Goal: Register for event/course

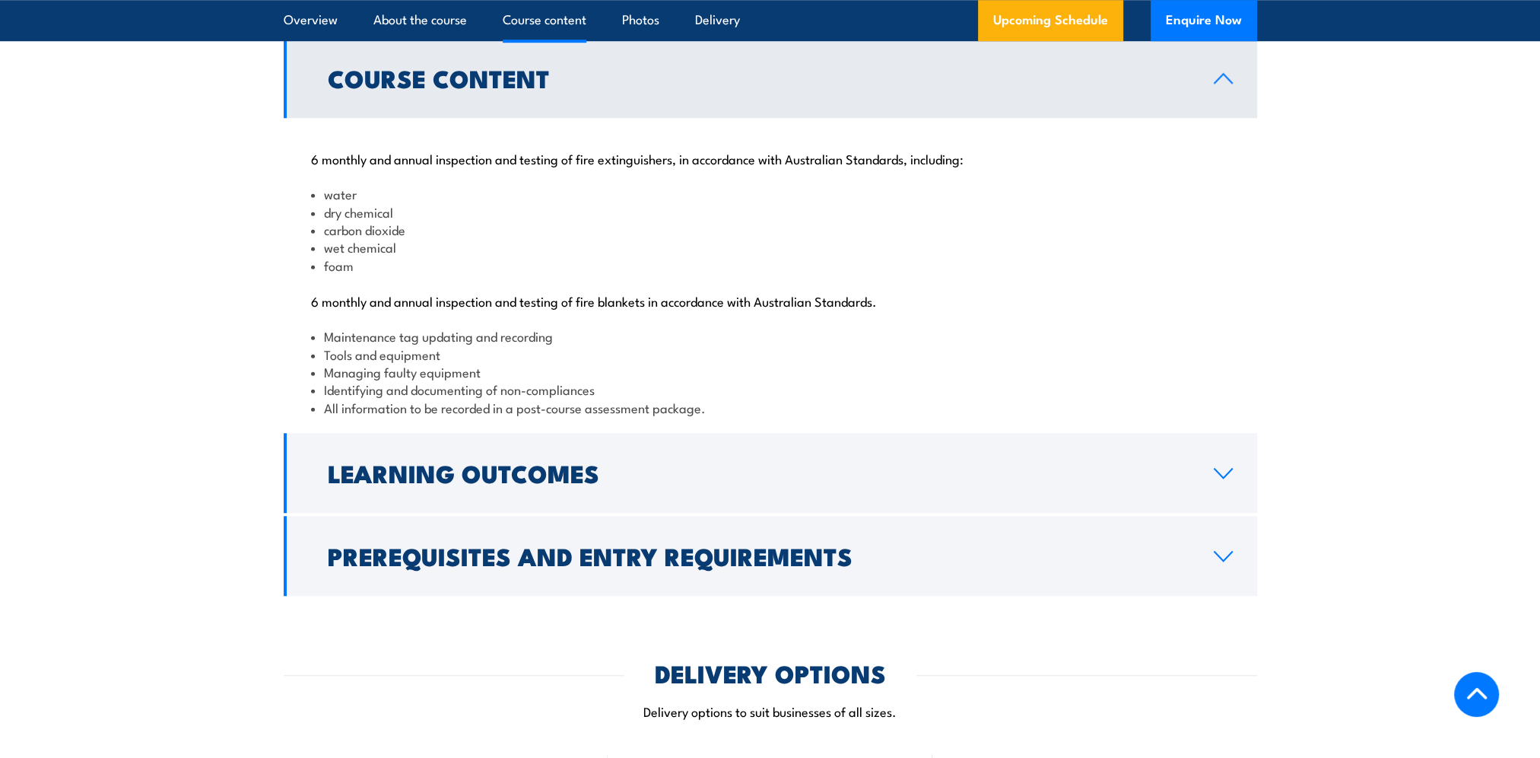
scroll to position [1521, 0]
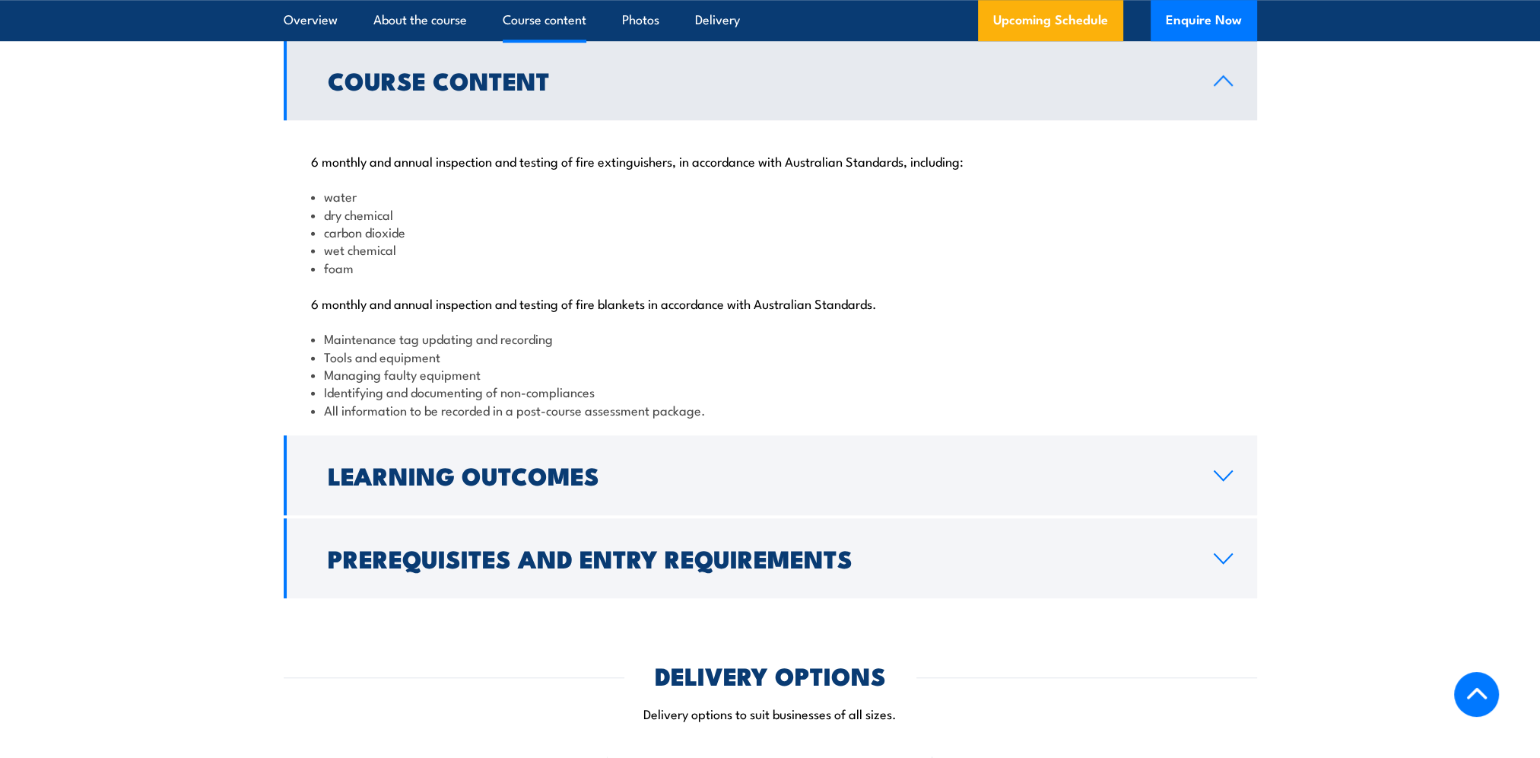
click at [706, 109] on link "Course Content" at bounding box center [771, 80] width 974 height 80
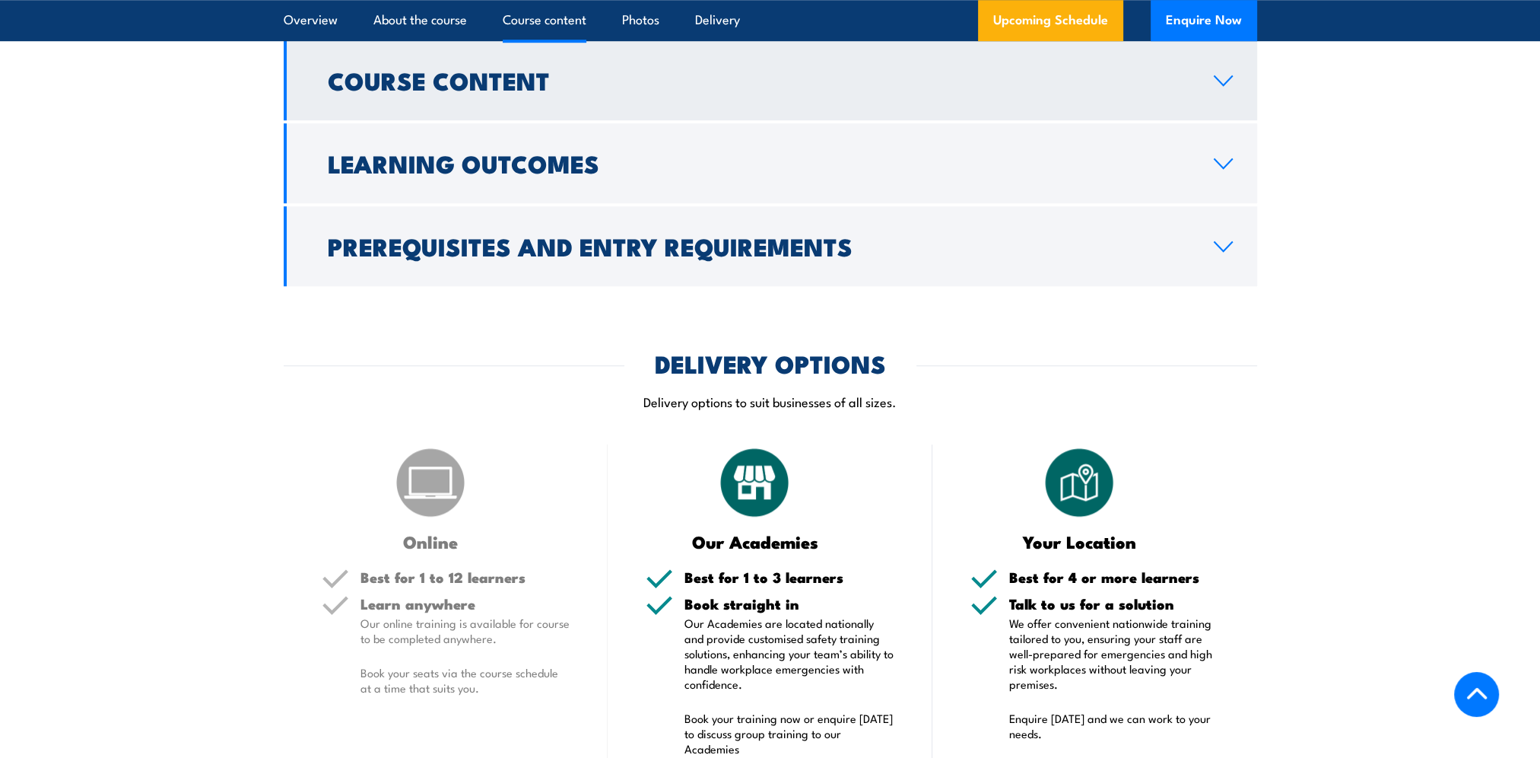
click at [706, 109] on link "Course Content" at bounding box center [771, 80] width 974 height 80
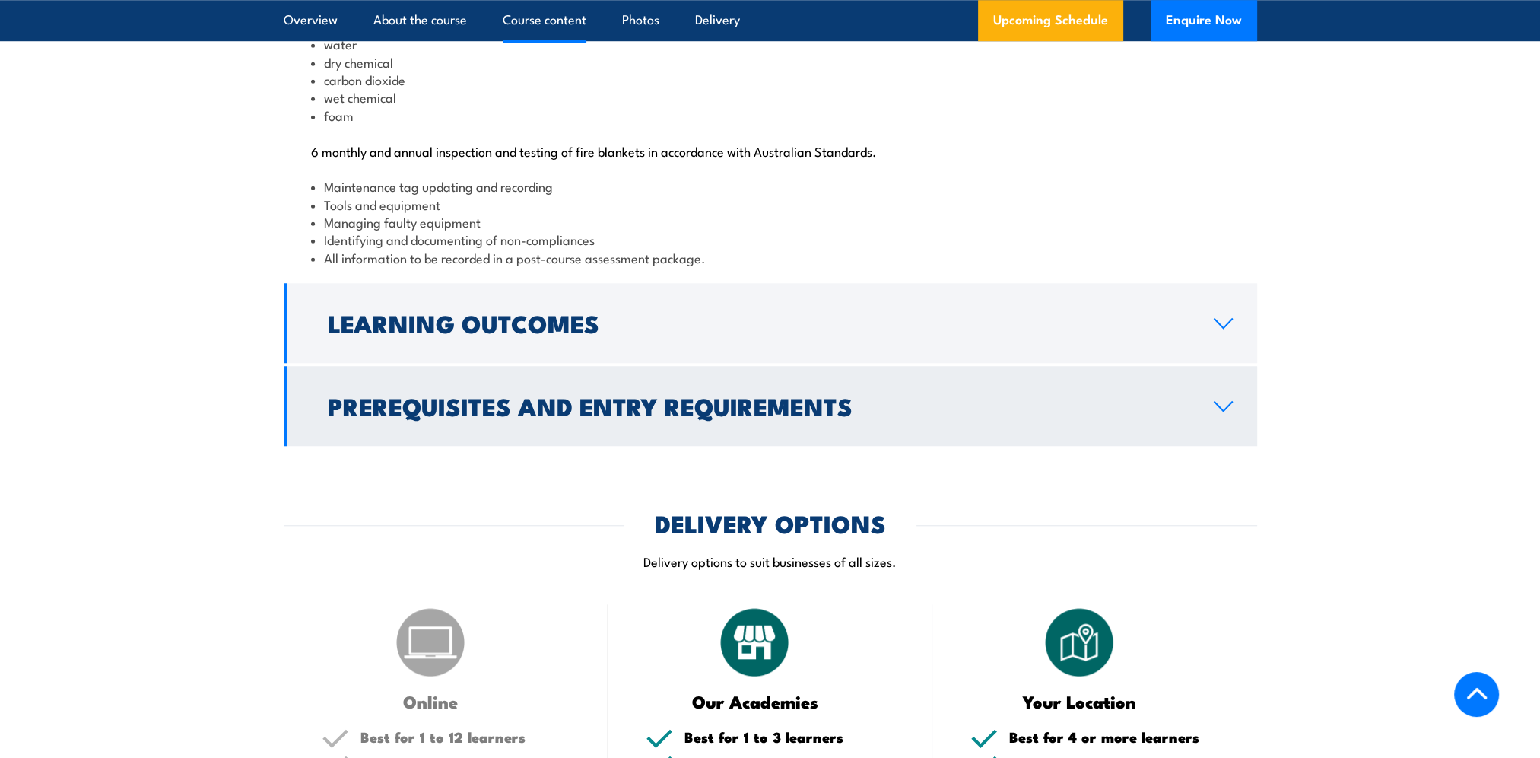
click at [700, 416] on h2 "Prerequisites and Entry Requirements" at bounding box center [759, 405] width 862 height 21
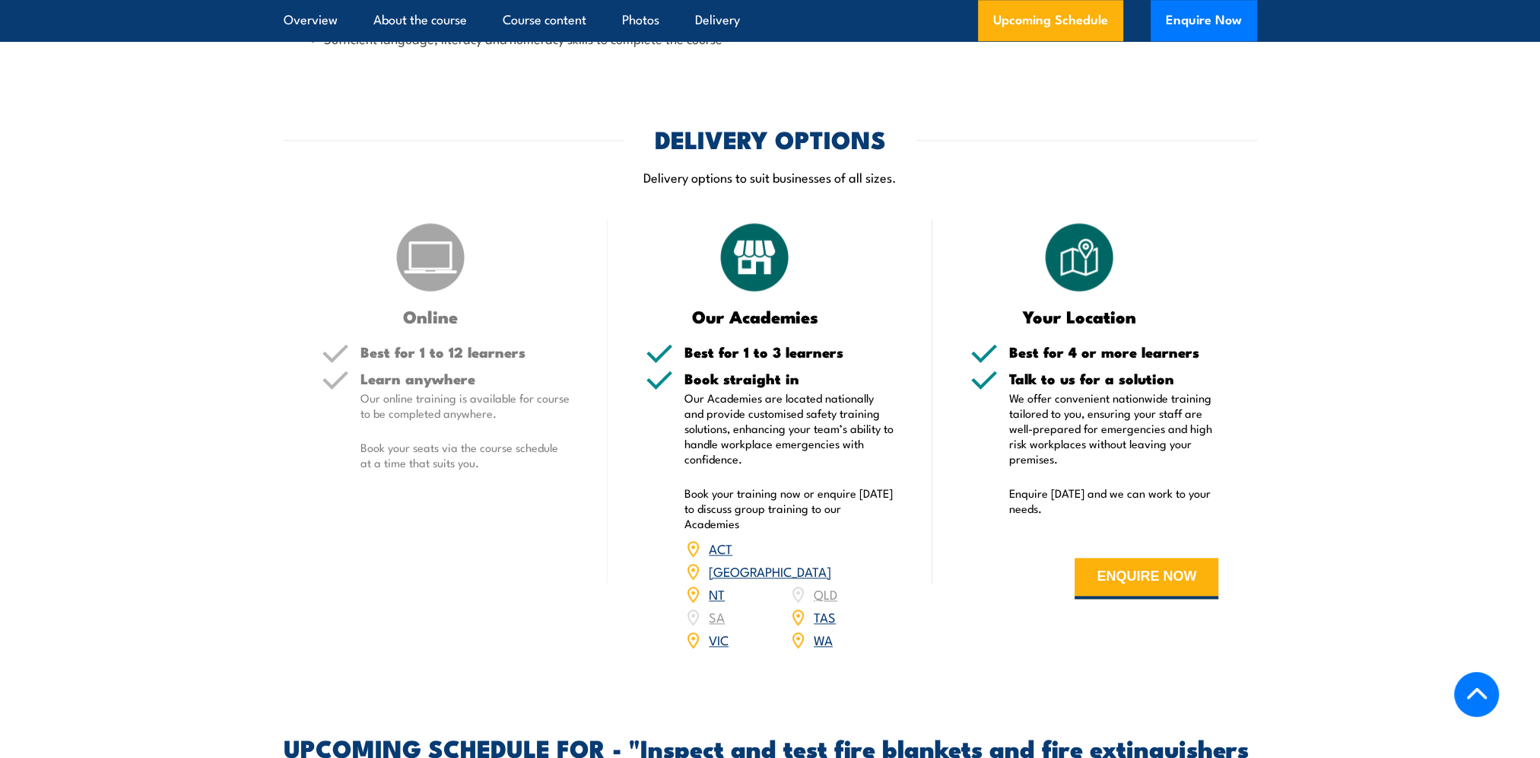
scroll to position [1750, 0]
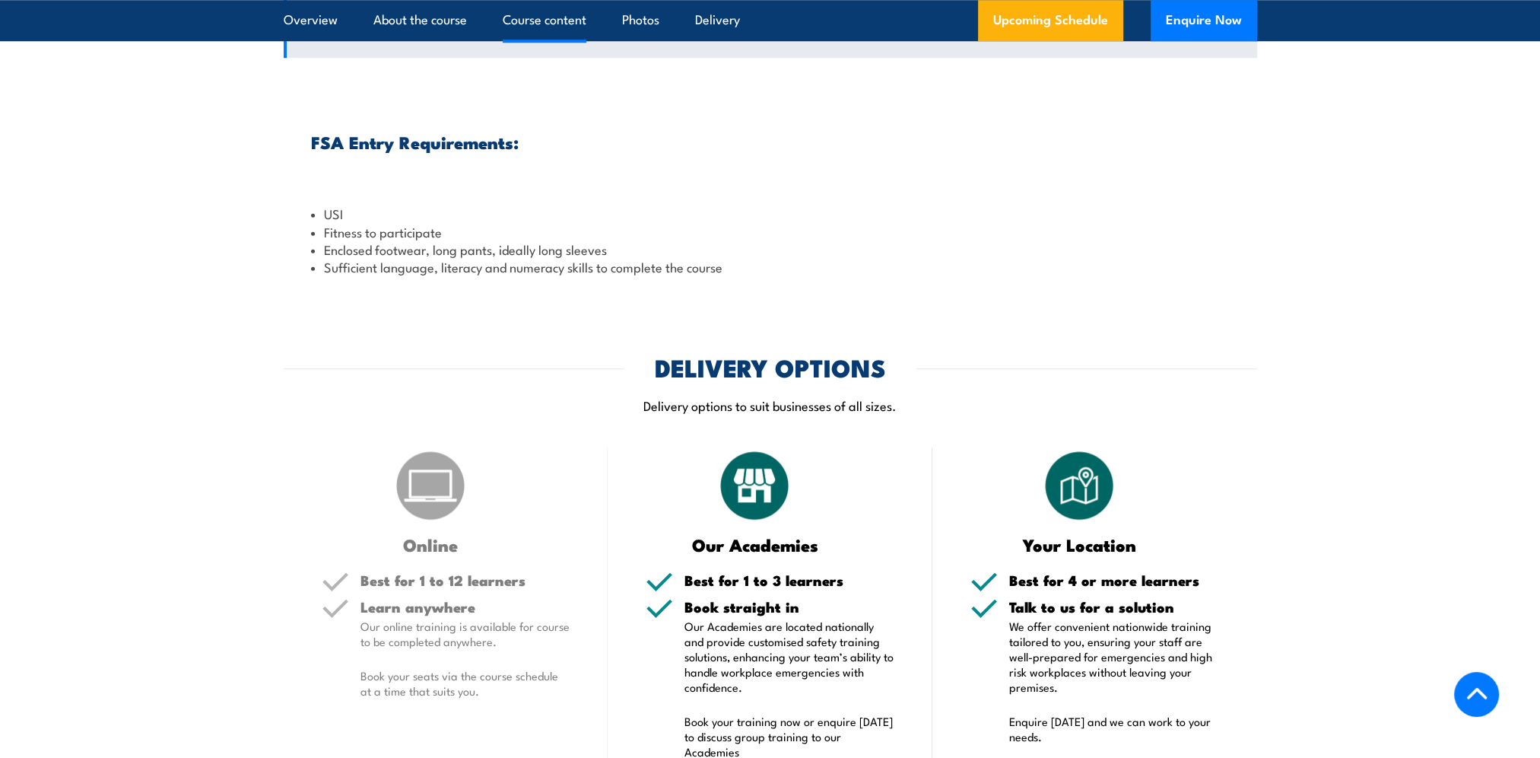
click at [710, 28] on h2 "Prerequisites and Entry Requirements" at bounding box center [759, 17] width 862 height 21
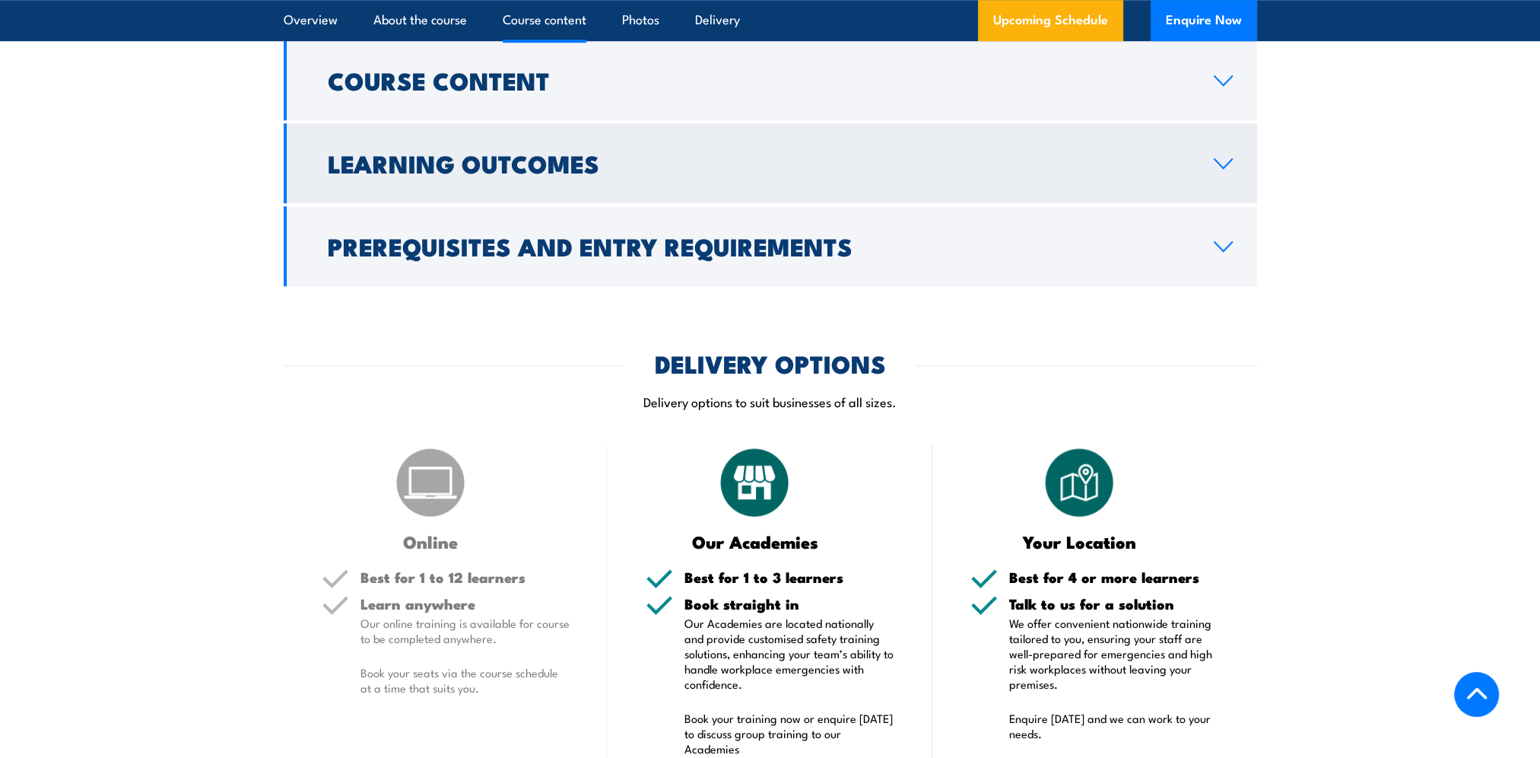
click at [721, 173] on h2 "Learning Outcomes" at bounding box center [759, 162] width 862 height 21
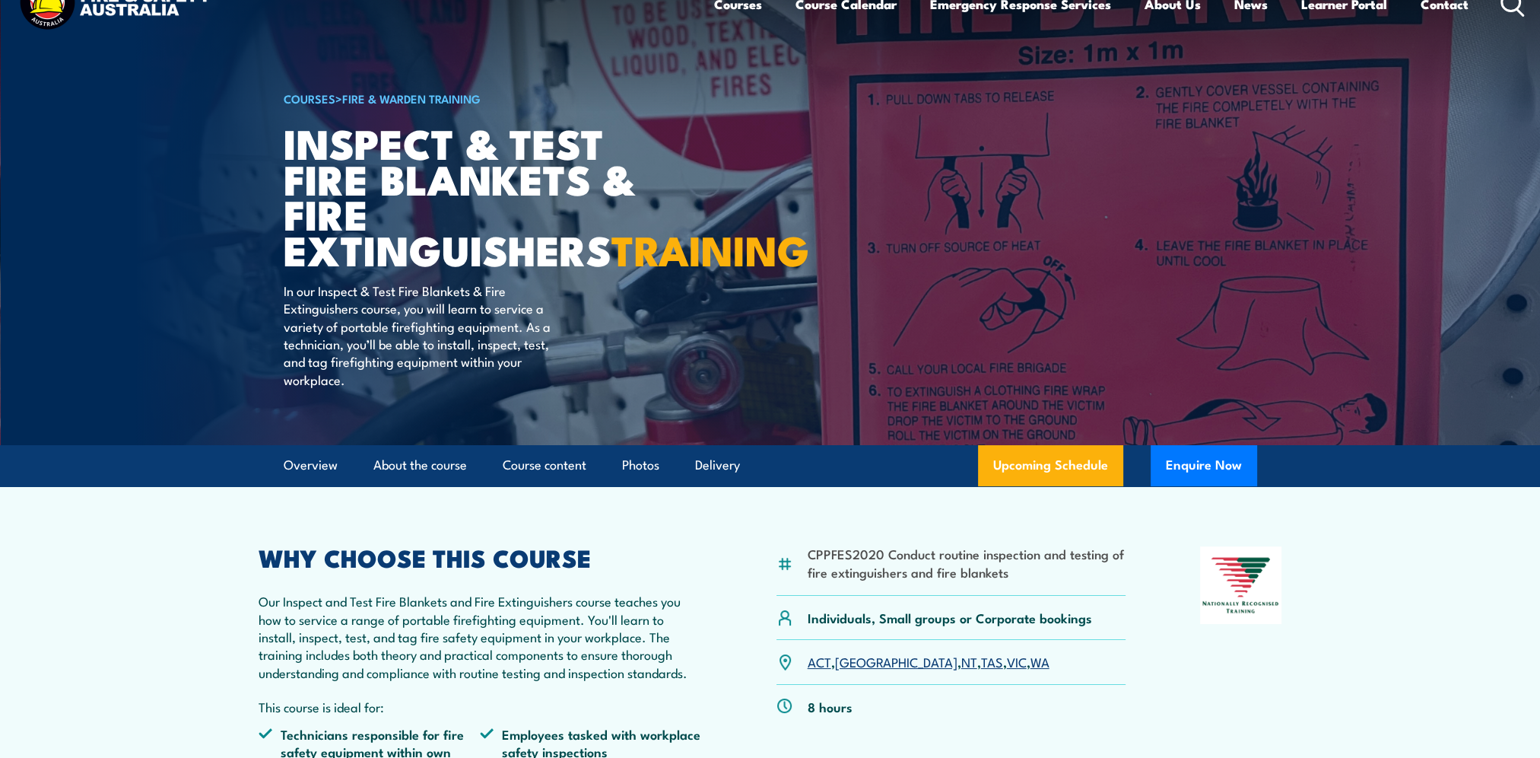
scroll to position [0, 0]
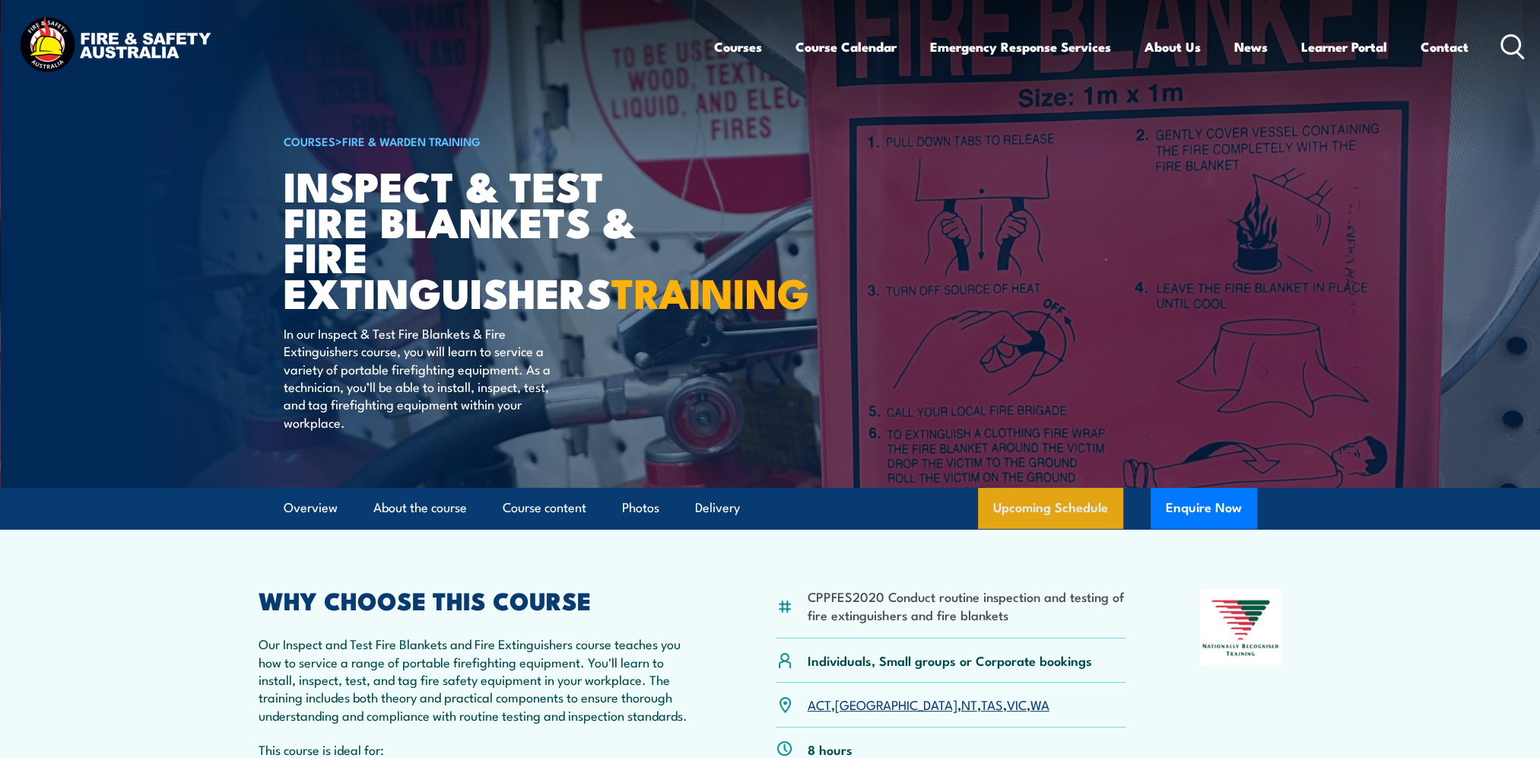
click at [1051, 529] on link "Upcoming Schedule" at bounding box center [1050, 508] width 145 height 41
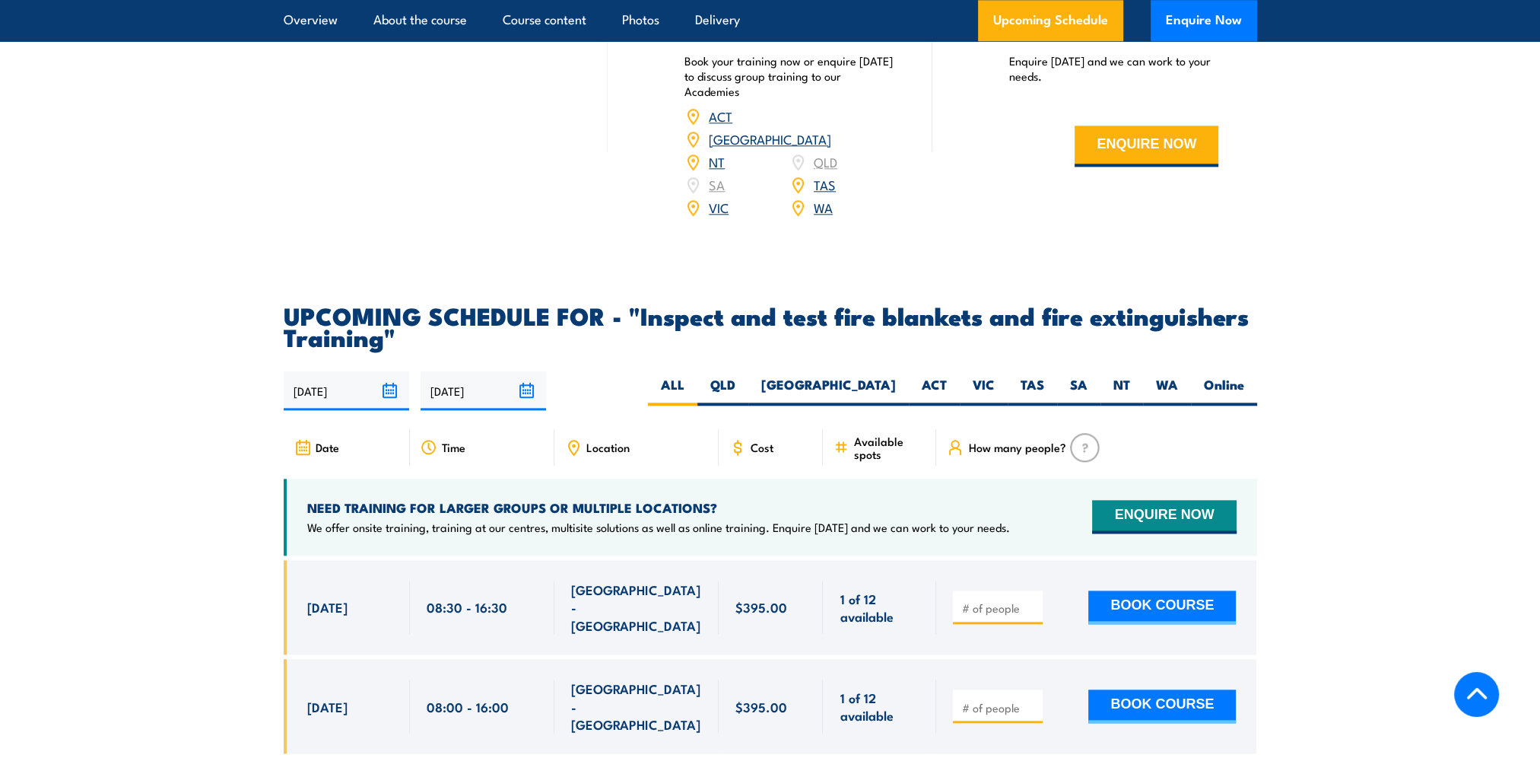
scroll to position [2383, 0]
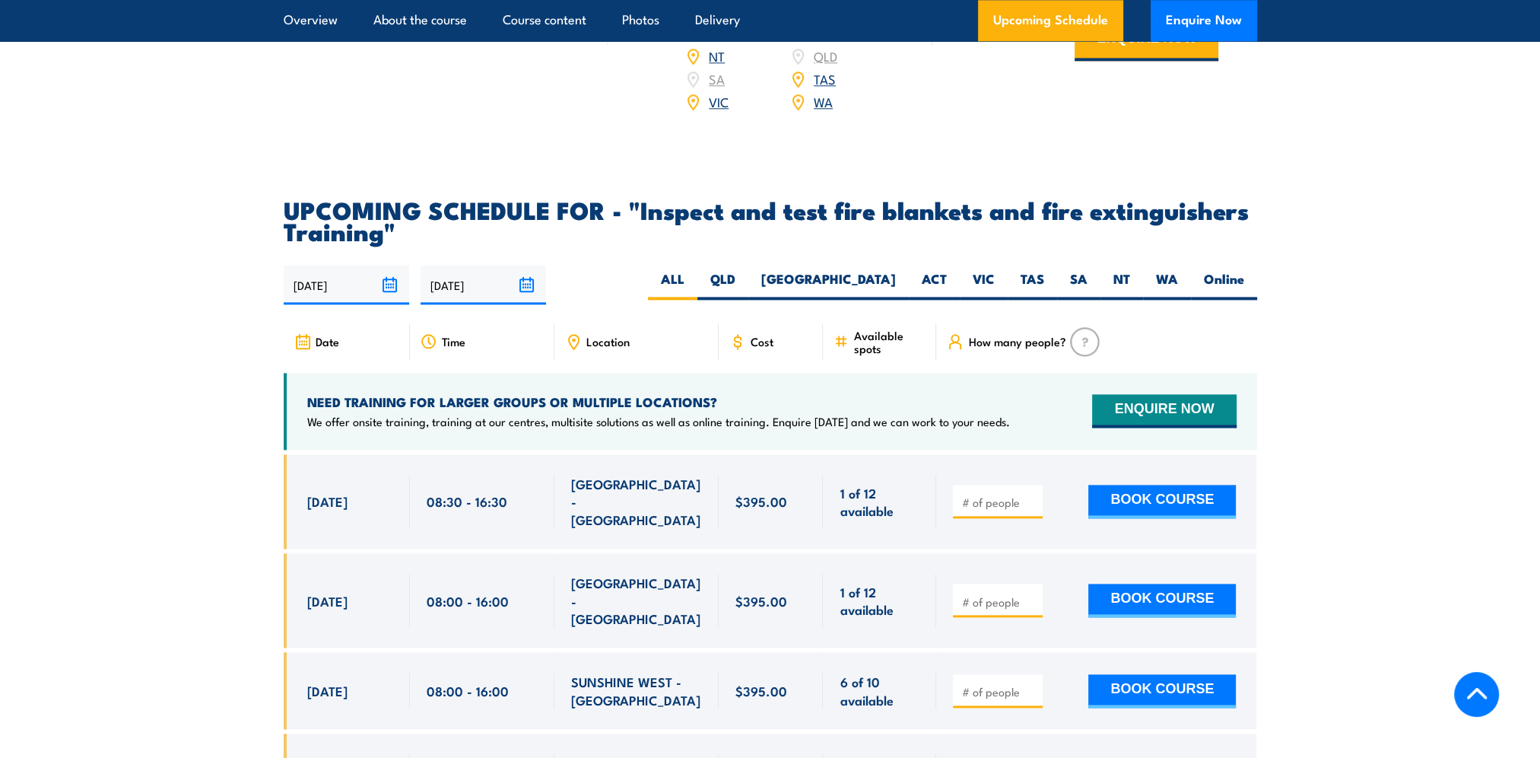
click at [722, 110] on link "VIC" at bounding box center [719, 101] width 20 height 18
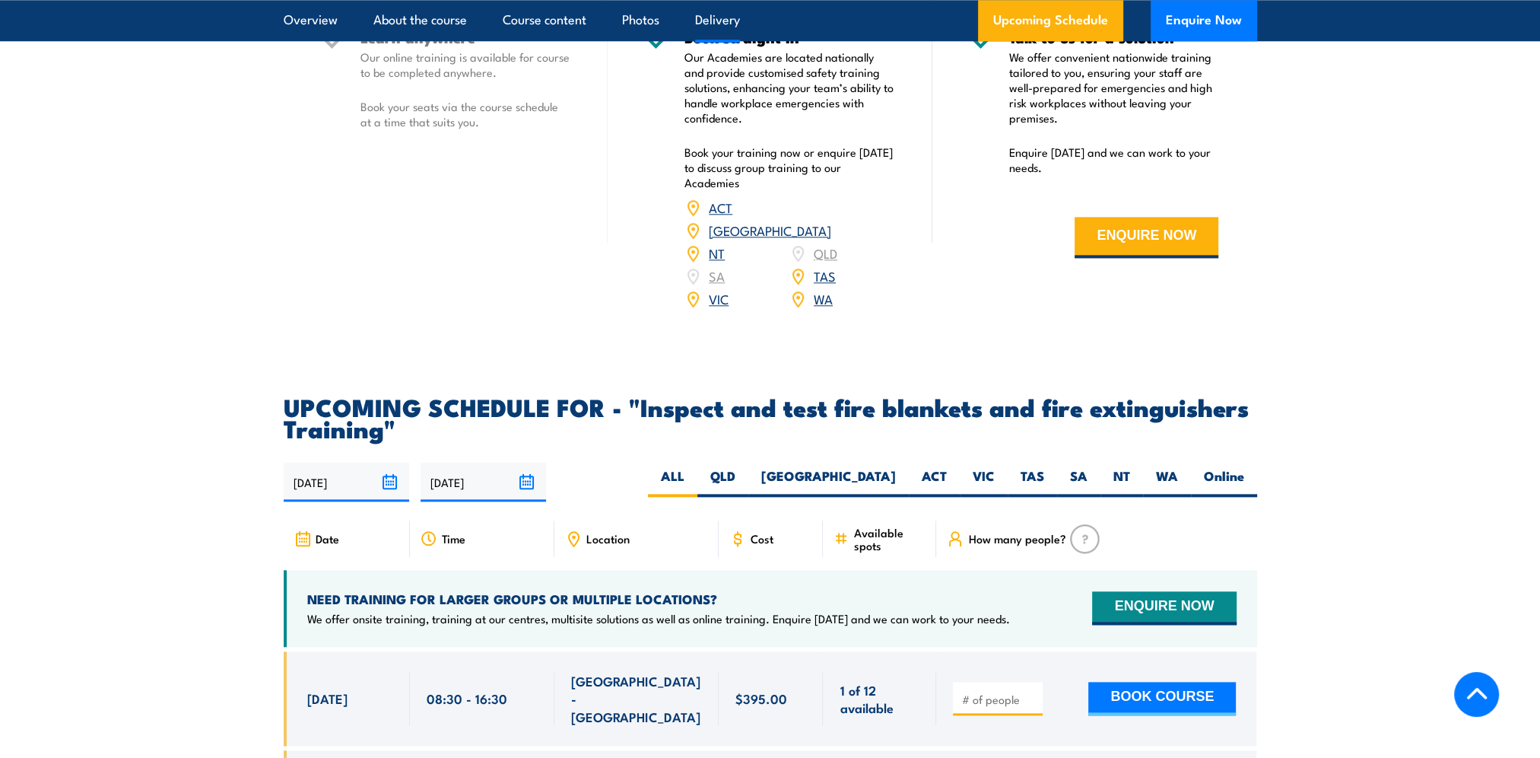
scroll to position [2078, 0]
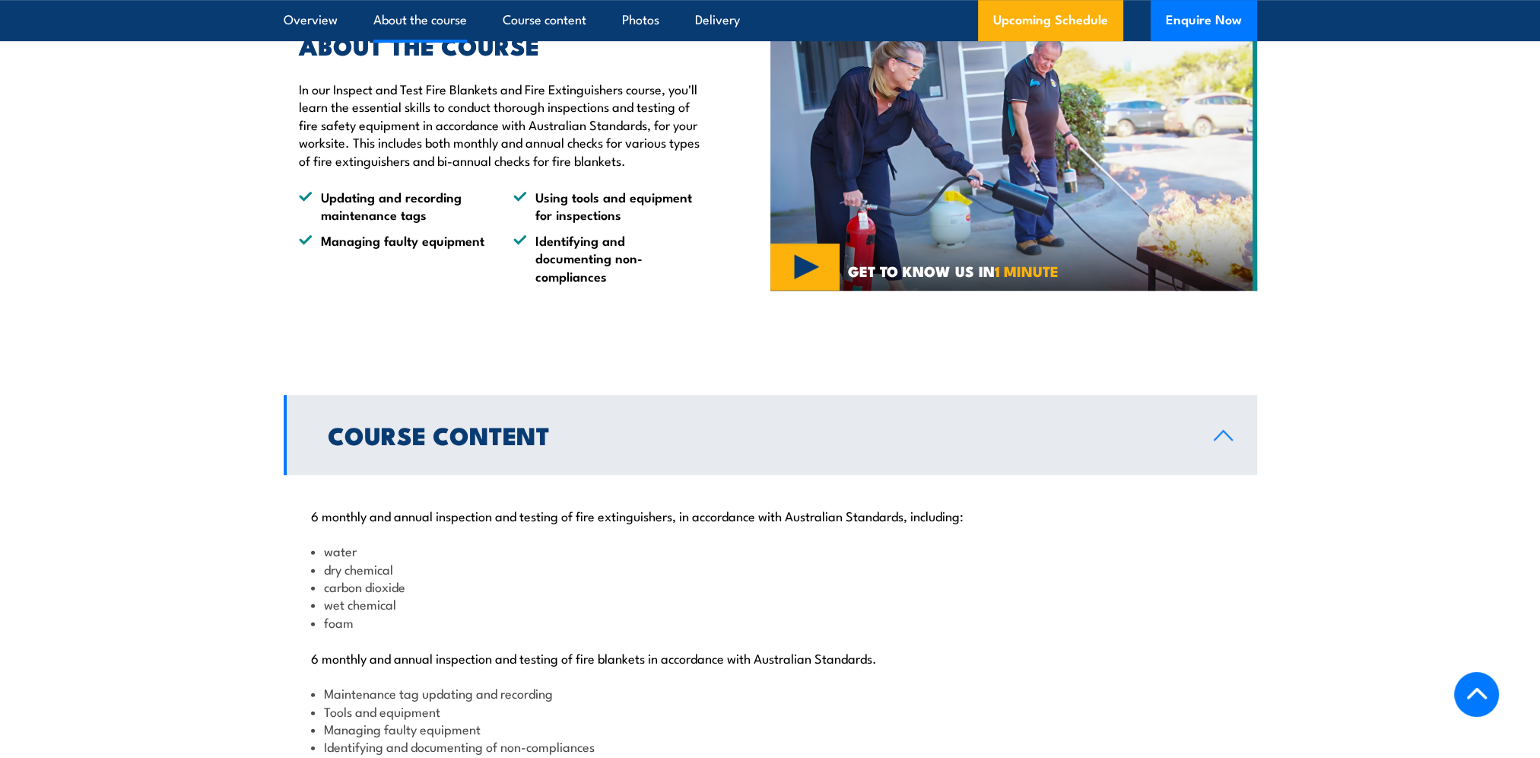
scroll to position [1075, 0]
